Goal: Task Accomplishment & Management: Manage account settings

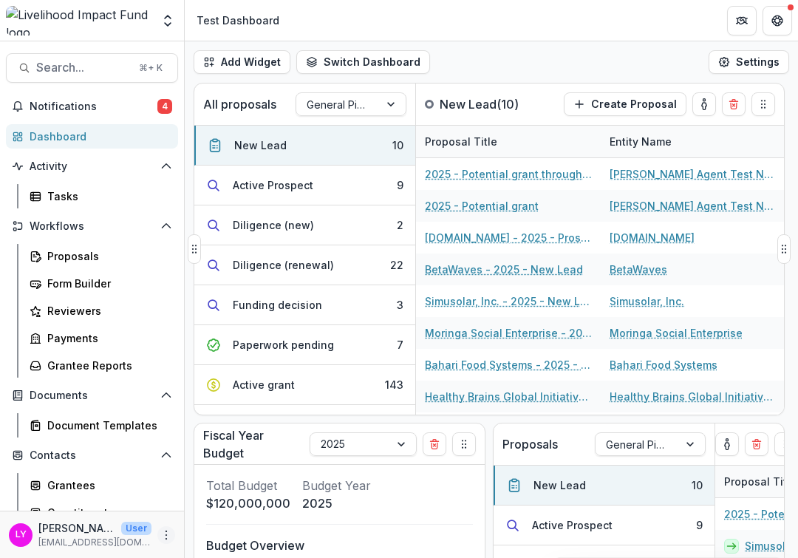
click at [160, 536] on icon "More" at bounding box center [166, 535] width 12 height 12
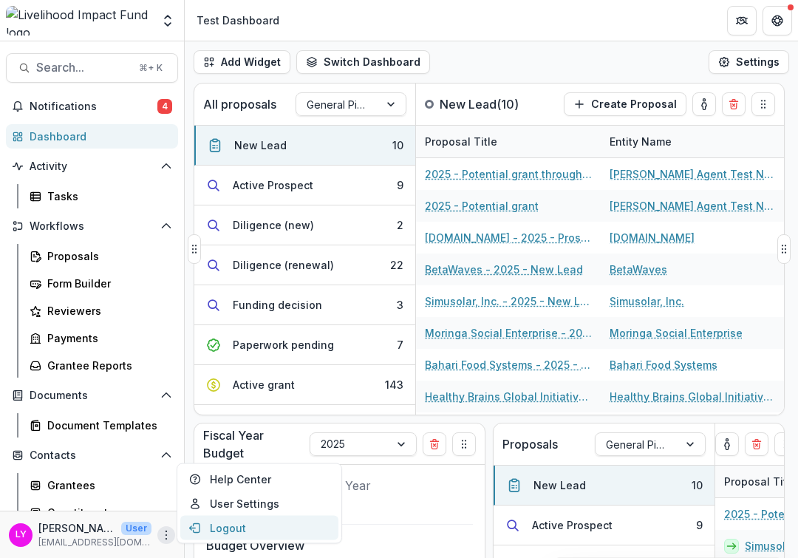
click at [214, 525] on button "Logout" at bounding box center [259, 528] width 158 height 24
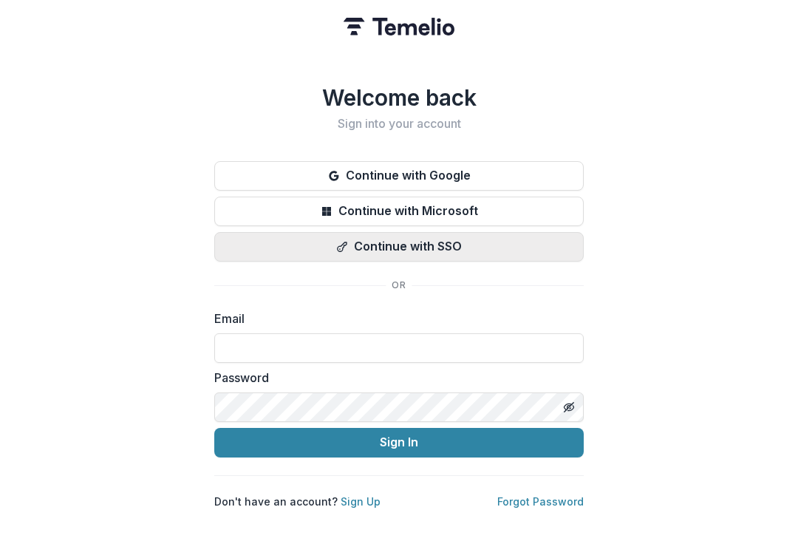
click at [387, 241] on button "Continue with SSO" at bounding box center [398, 247] width 369 height 30
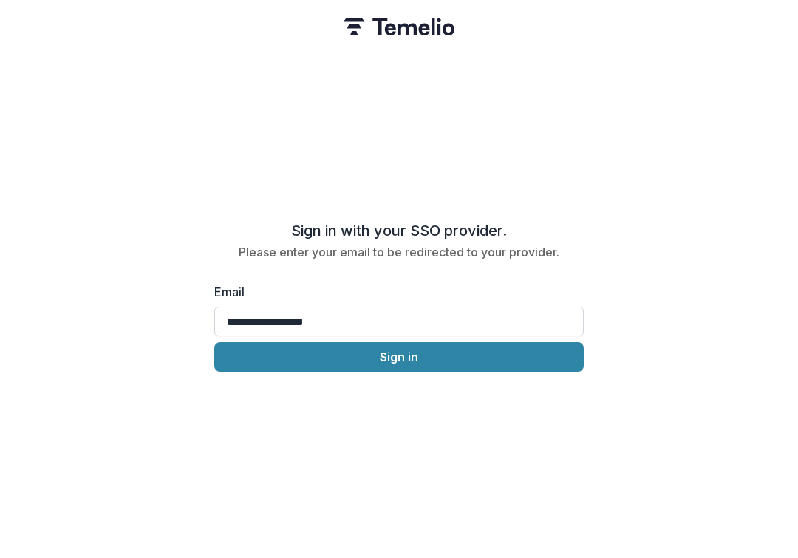
type input "**********"
click at [399, 357] on button "Sign in" at bounding box center [398, 357] width 369 height 30
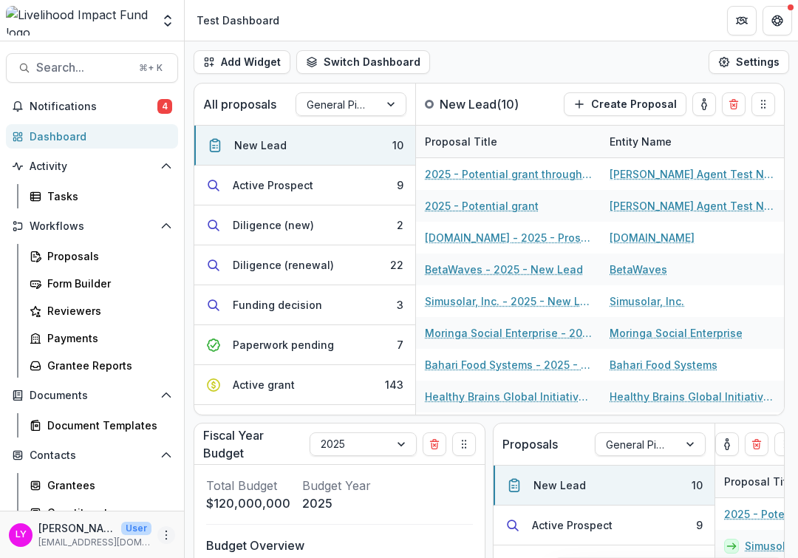
click at [160, 540] on icon "More" at bounding box center [166, 535] width 12 height 12
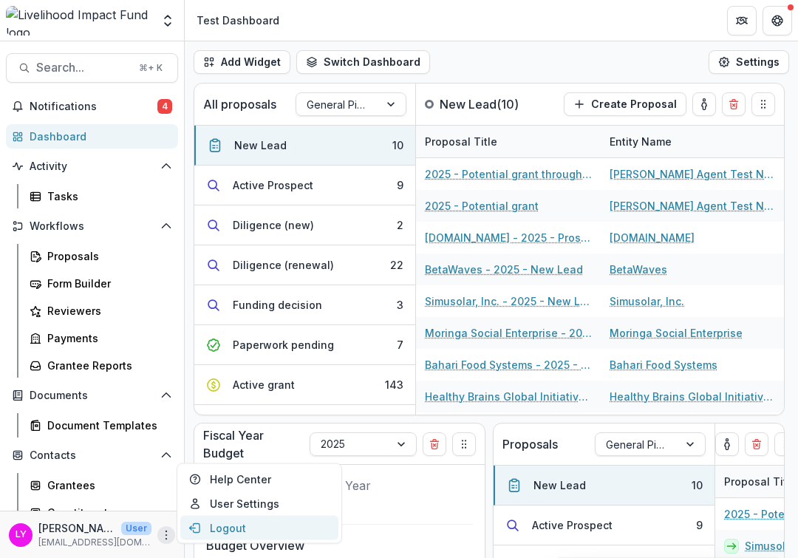
click at [212, 533] on button "Logout" at bounding box center [259, 528] width 158 height 24
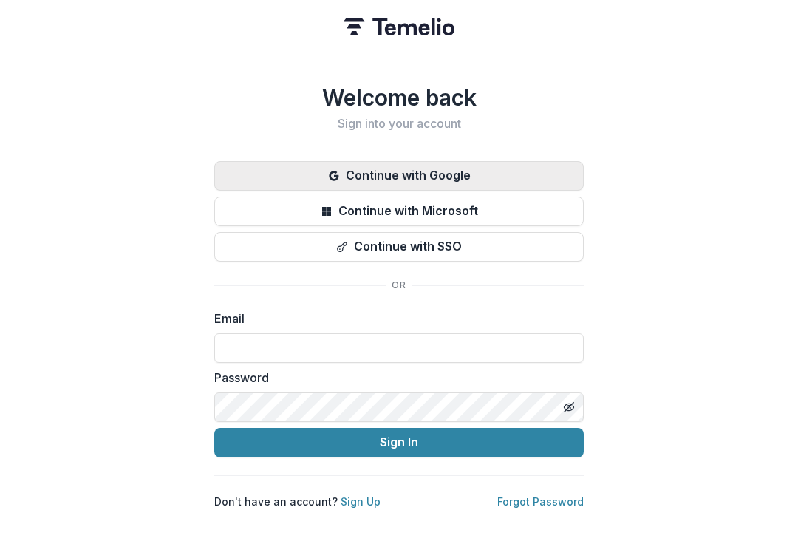
click at [417, 180] on button "Continue with Google" at bounding box center [398, 176] width 369 height 30
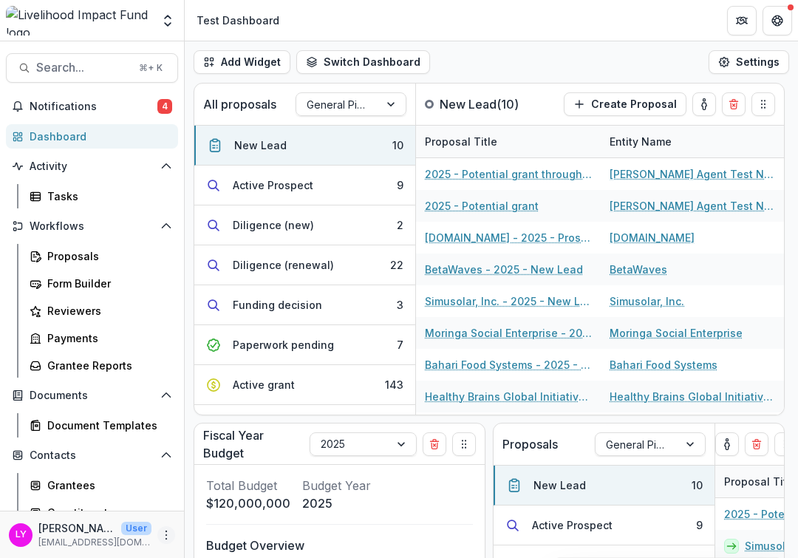
click at [160, 542] on button "More" at bounding box center [166, 535] width 18 height 18
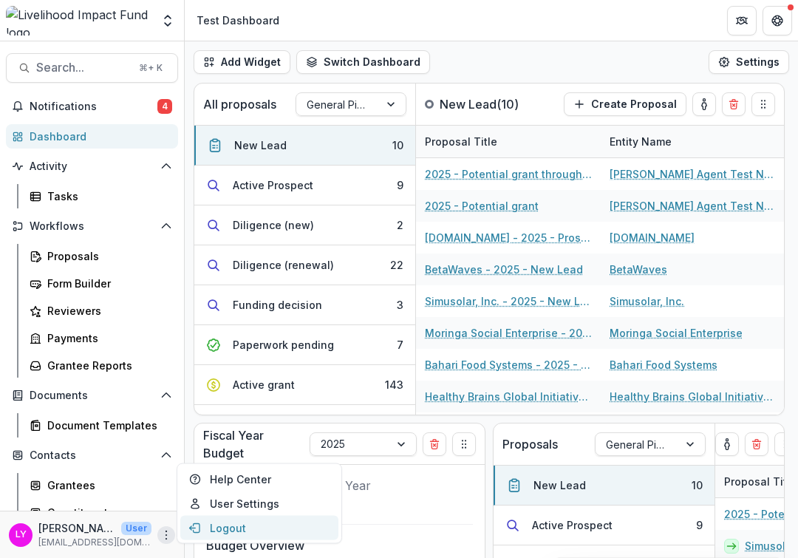
click at [200, 529] on icon "button" at bounding box center [195, 528] width 12 height 12
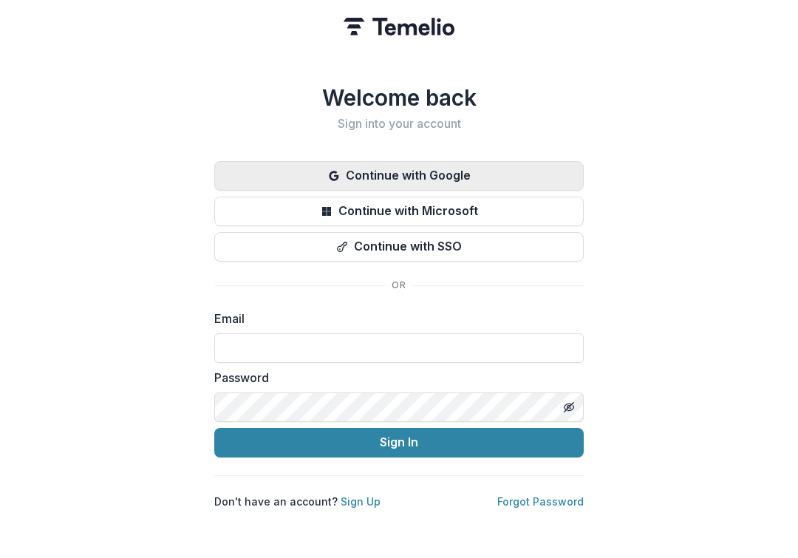
click at [398, 179] on button "Continue with Google" at bounding box center [398, 176] width 369 height 30
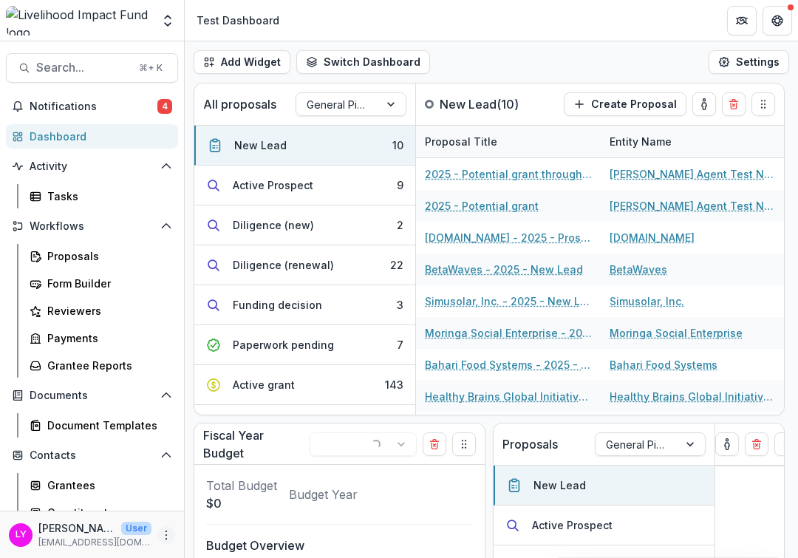
click at [160, 536] on icon "More" at bounding box center [166, 535] width 12 height 12
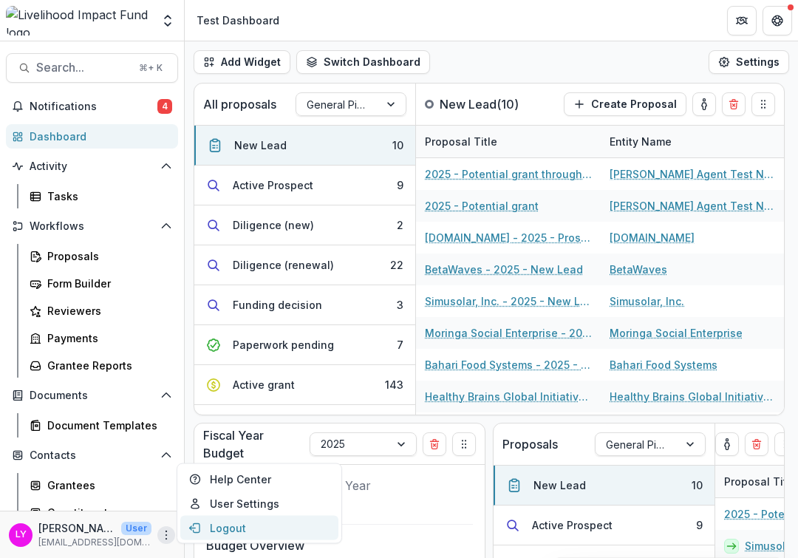
click at [205, 530] on button "Logout" at bounding box center [259, 528] width 158 height 24
